Goal: Task Accomplishment & Management: Manage account settings

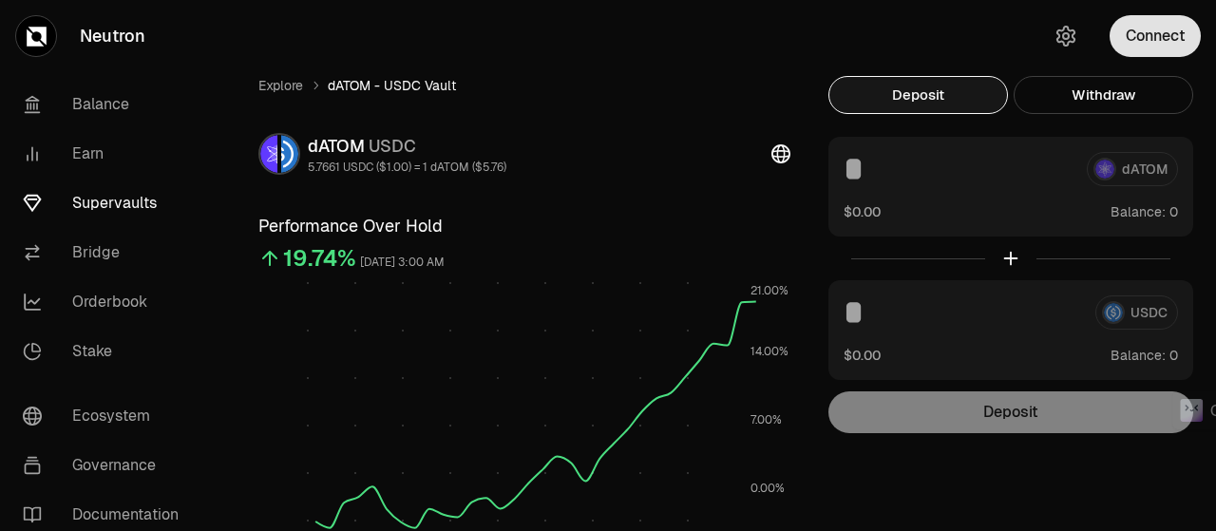
click at [1133, 37] on button "Connect" at bounding box center [1155, 36] width 91 height 42
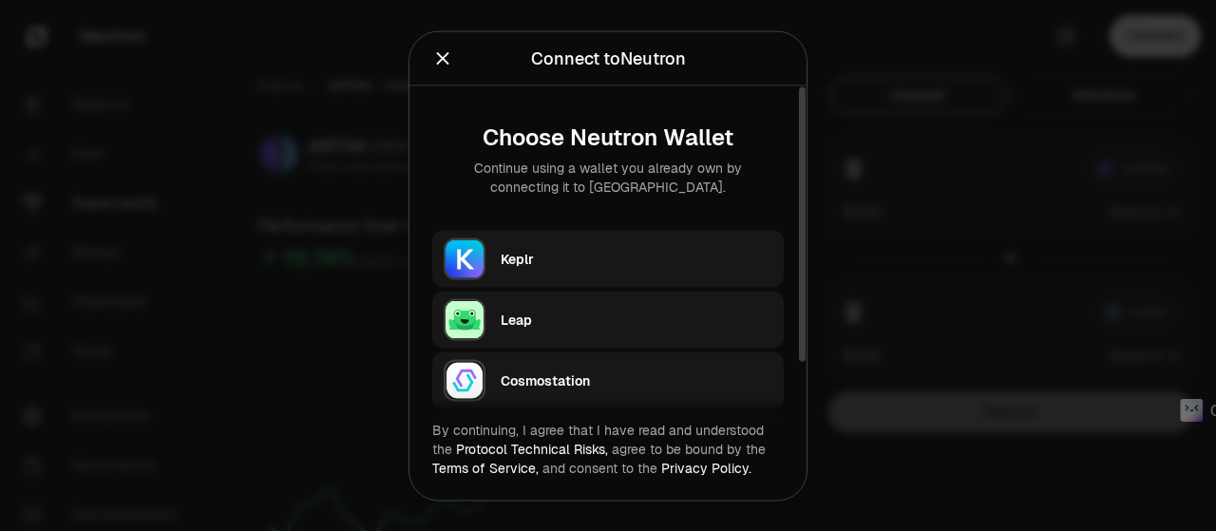
click at [597, 250] on div "Keplr" at bounding box center [637, 258] width 272 height 19
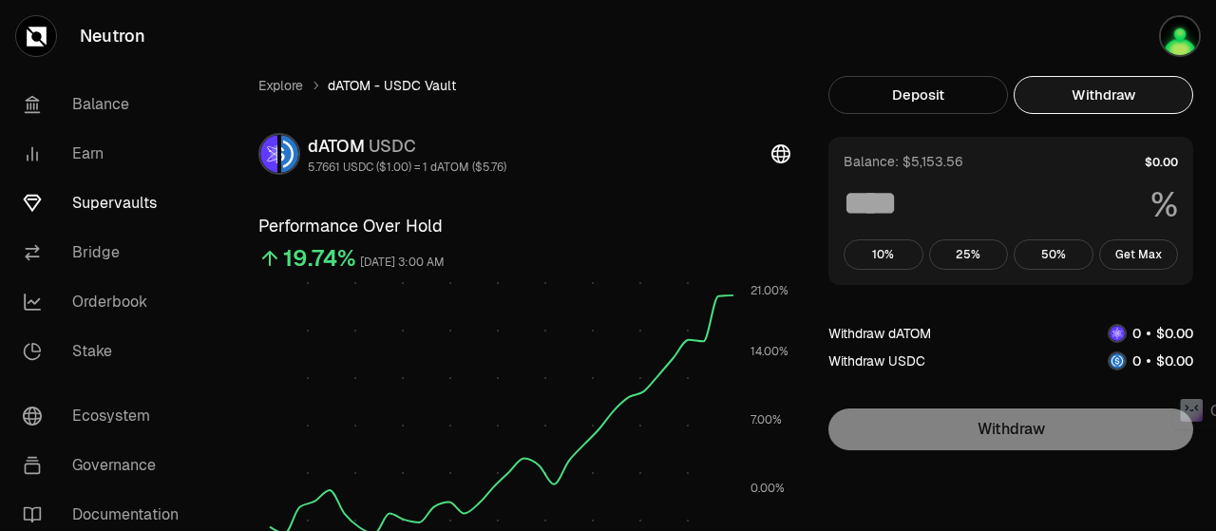
click at [1131, 93] on button "Withdraw" at bounding box center [1104, 95] width 180 height 38
click at [1146, 257] on button "Get Max" at bounding box center [1139, 254] width 80 height 30
type input "***"
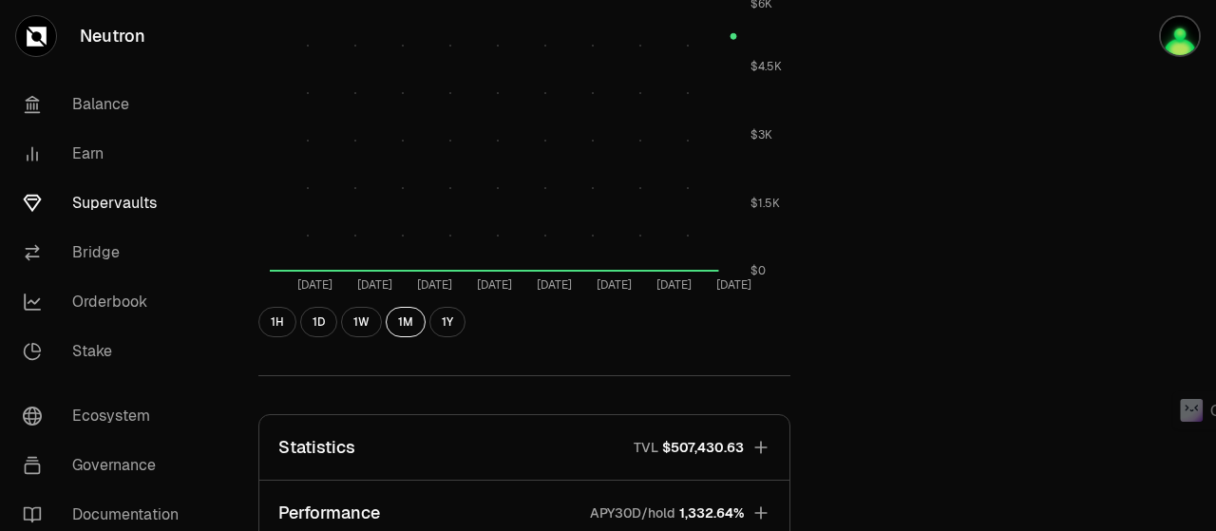
scroll to position [855, 0]
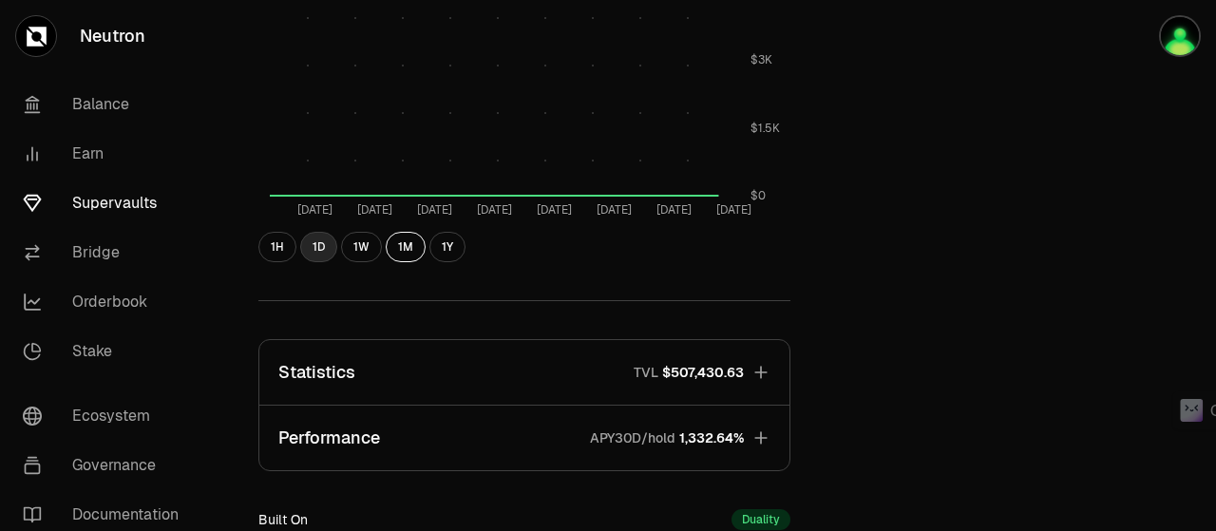
click at [314, 250] on button "1D" at bounding box center [318, 247] width 37 height 30
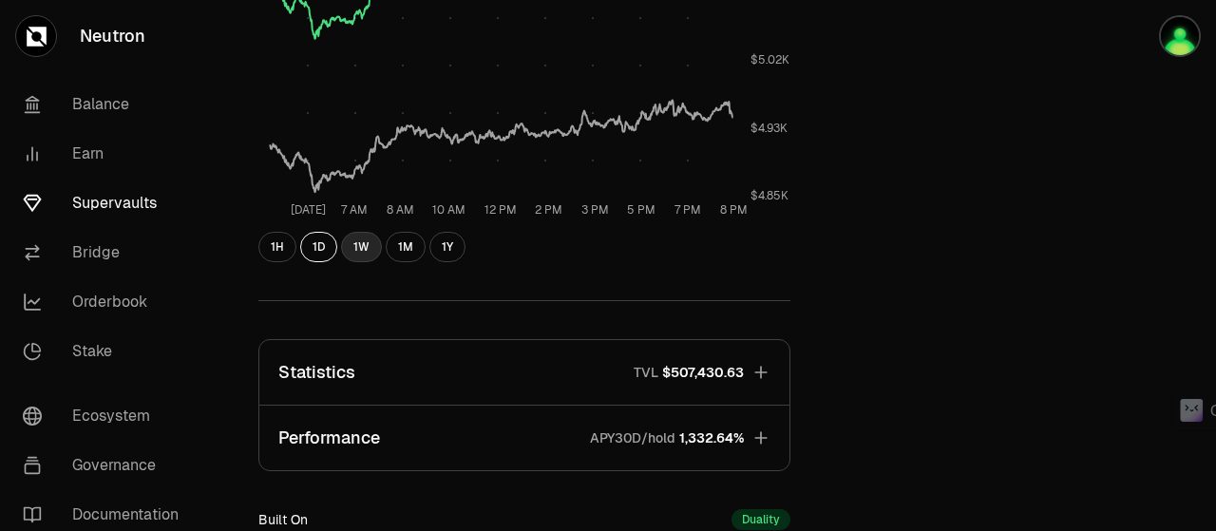
click at [359, 246] on button "1W" at bounding box center [361, 247] width 41 height 30
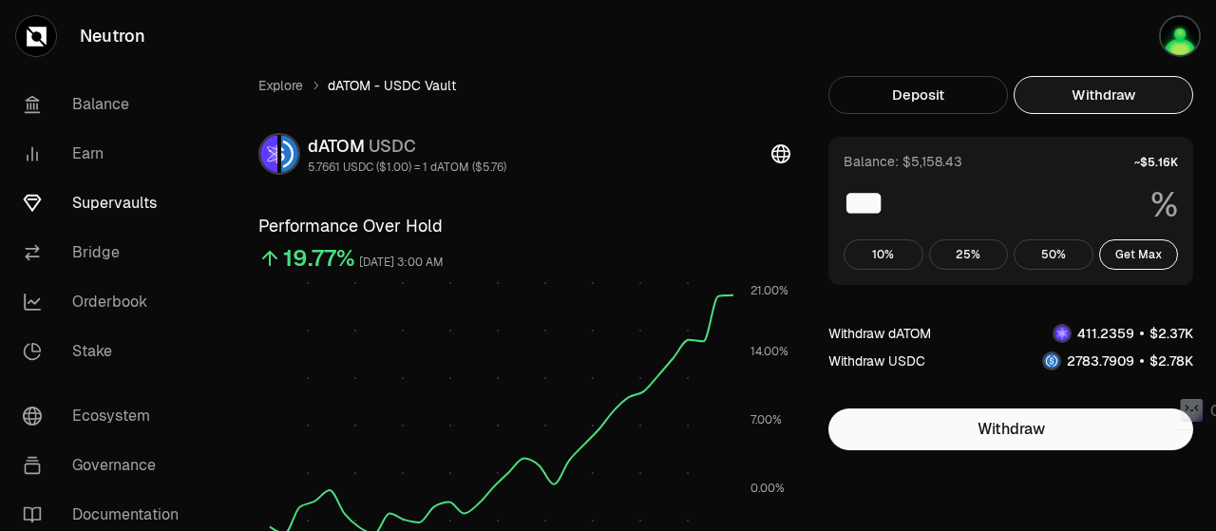
scroll to position [285, 0]
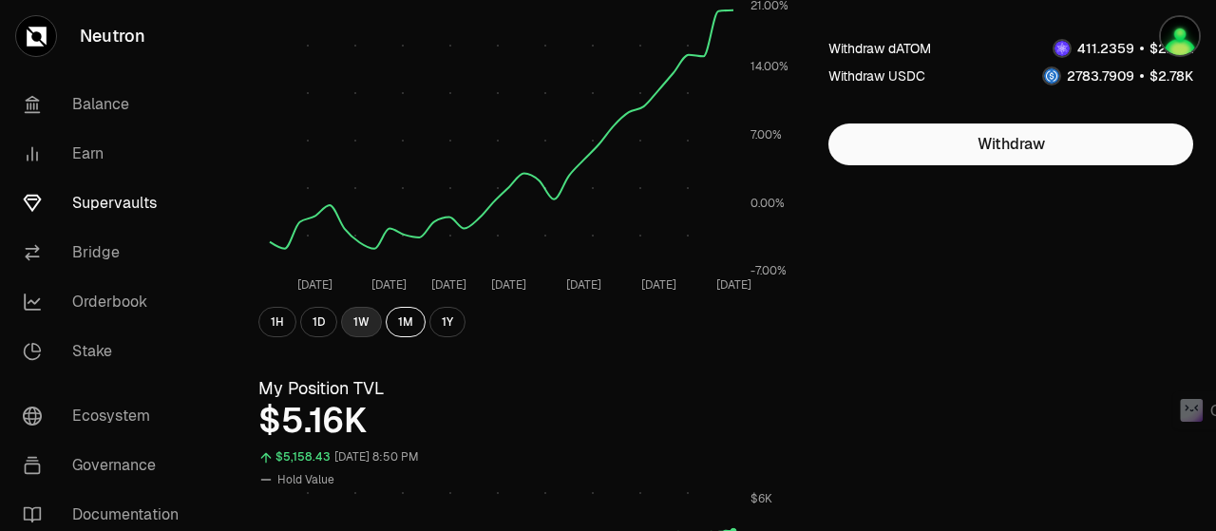
click at [351, 314] on button "1W" at bounding box center [361, 322] width 41 height 30
